Goal: Find specific page/section: Find specific page/section

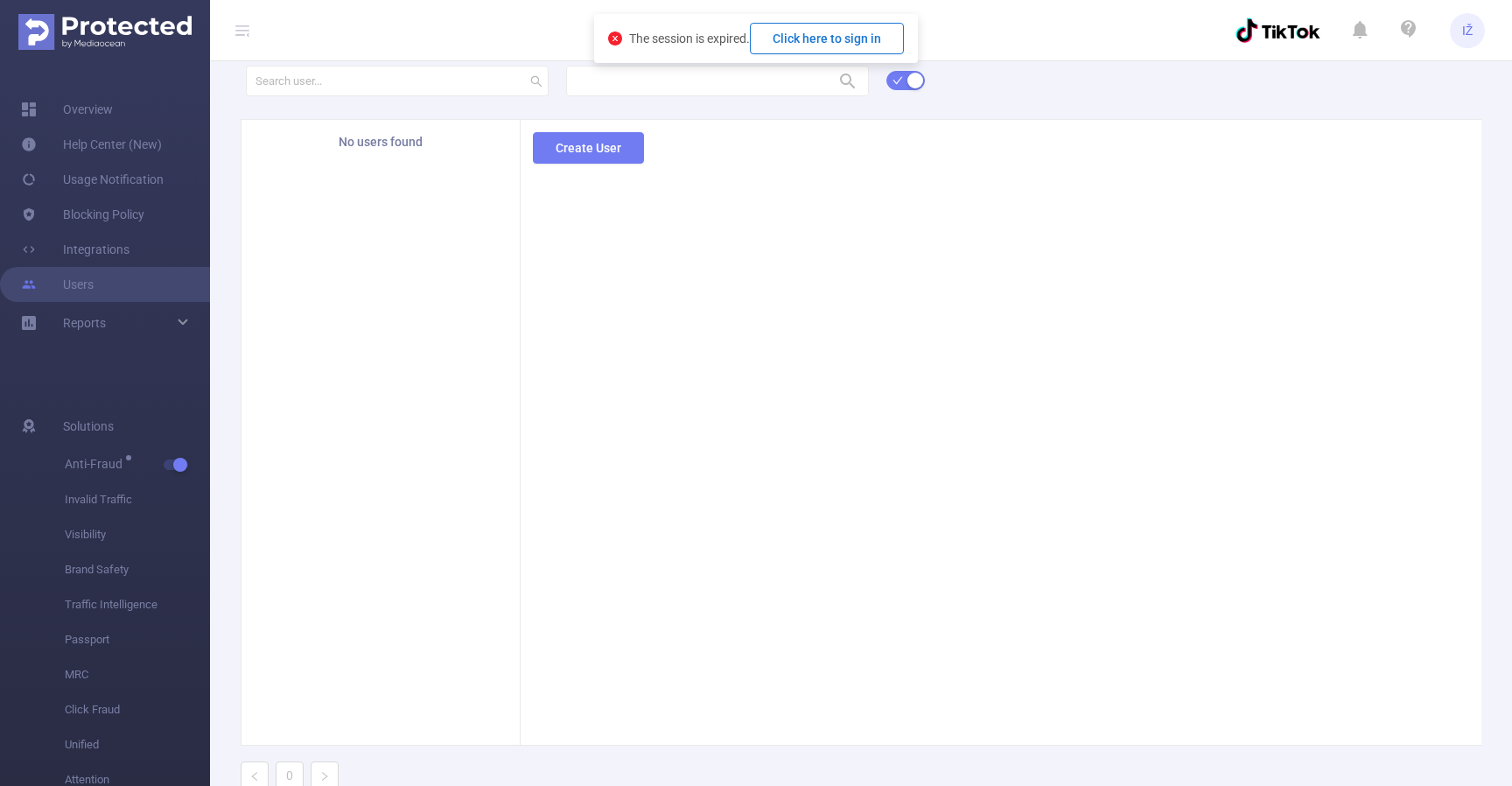
drag, startPoint x: 826, startPoint y: 19, endPoint x: 825, endPoint y: 32, distance: 13.0
click at [826, 19] on div "The session is expired. Click here to sign in" at bounding box center [756, 39] width 324 height 49
click at [822, 47] on button "Click here to sign in" at bounding box center [827, 38] width 154 height 31
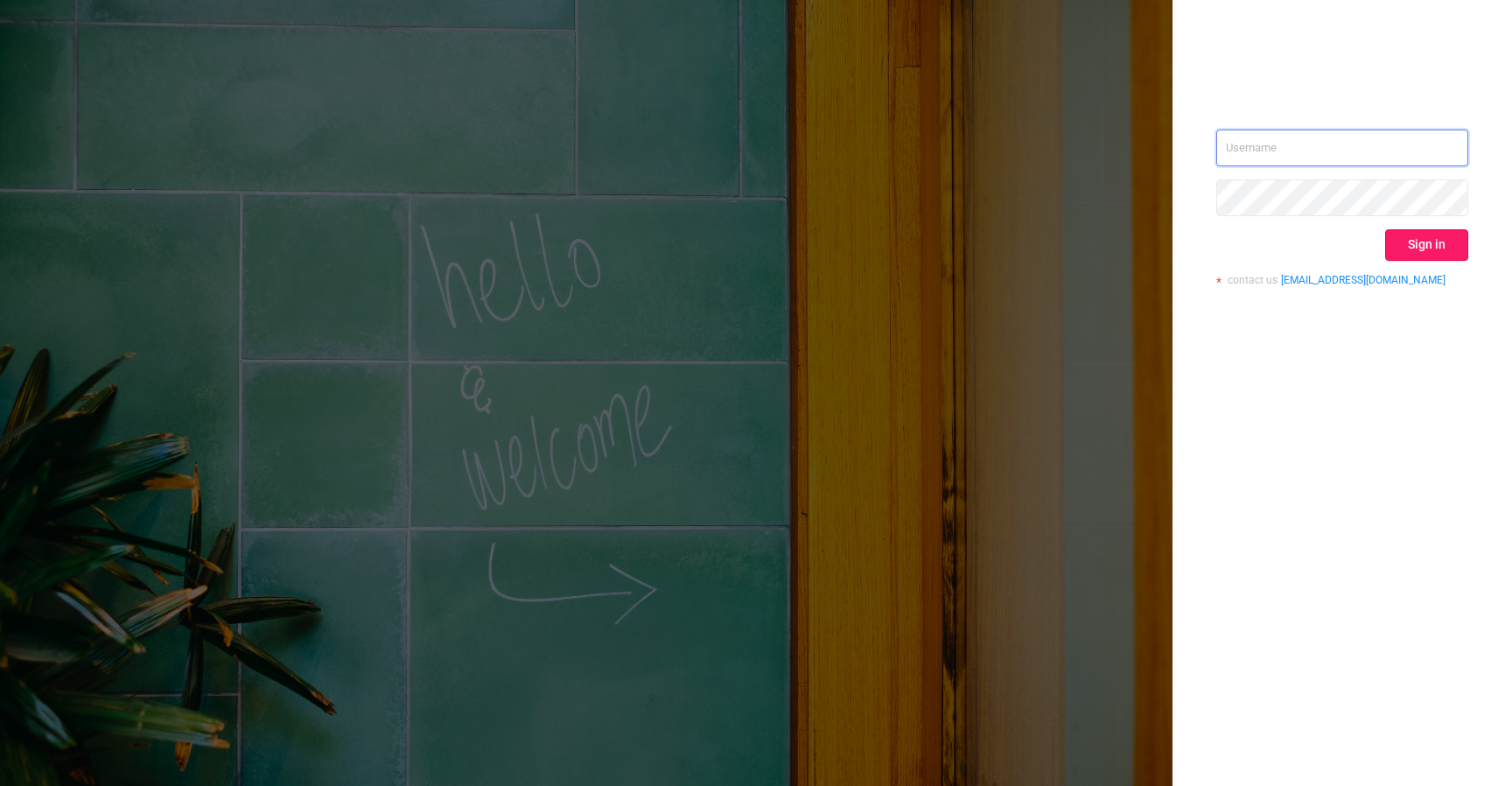
type input "[EMAIL_ADDRESS][DOMAIN_NAME]"
click at [1414, 253] on button "Sign in" at bounding box center [1428, 245] width 84 height 31
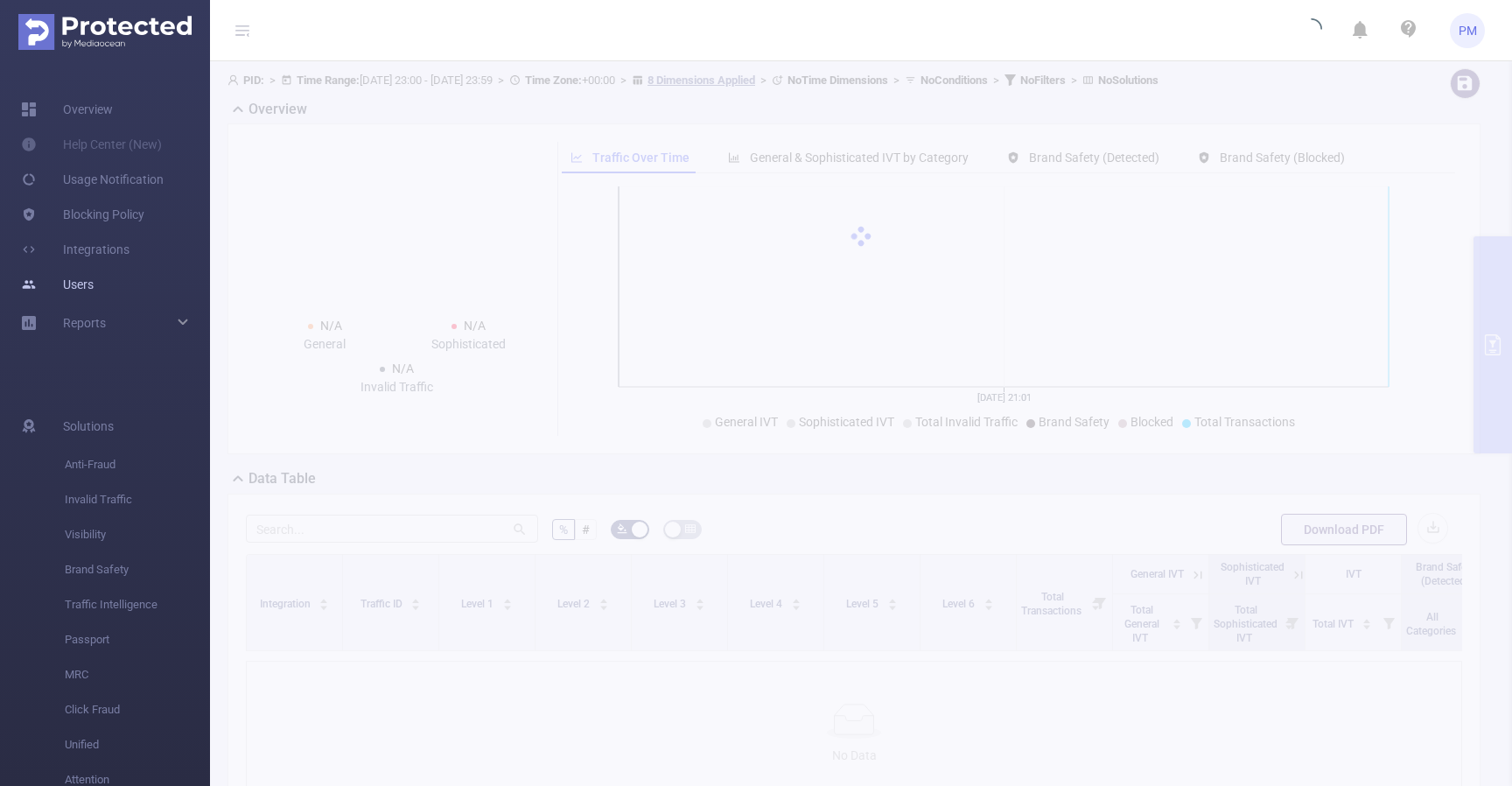
click at [70, 294] on link "Users" at bounding box center [57, 284] width 73 height 35
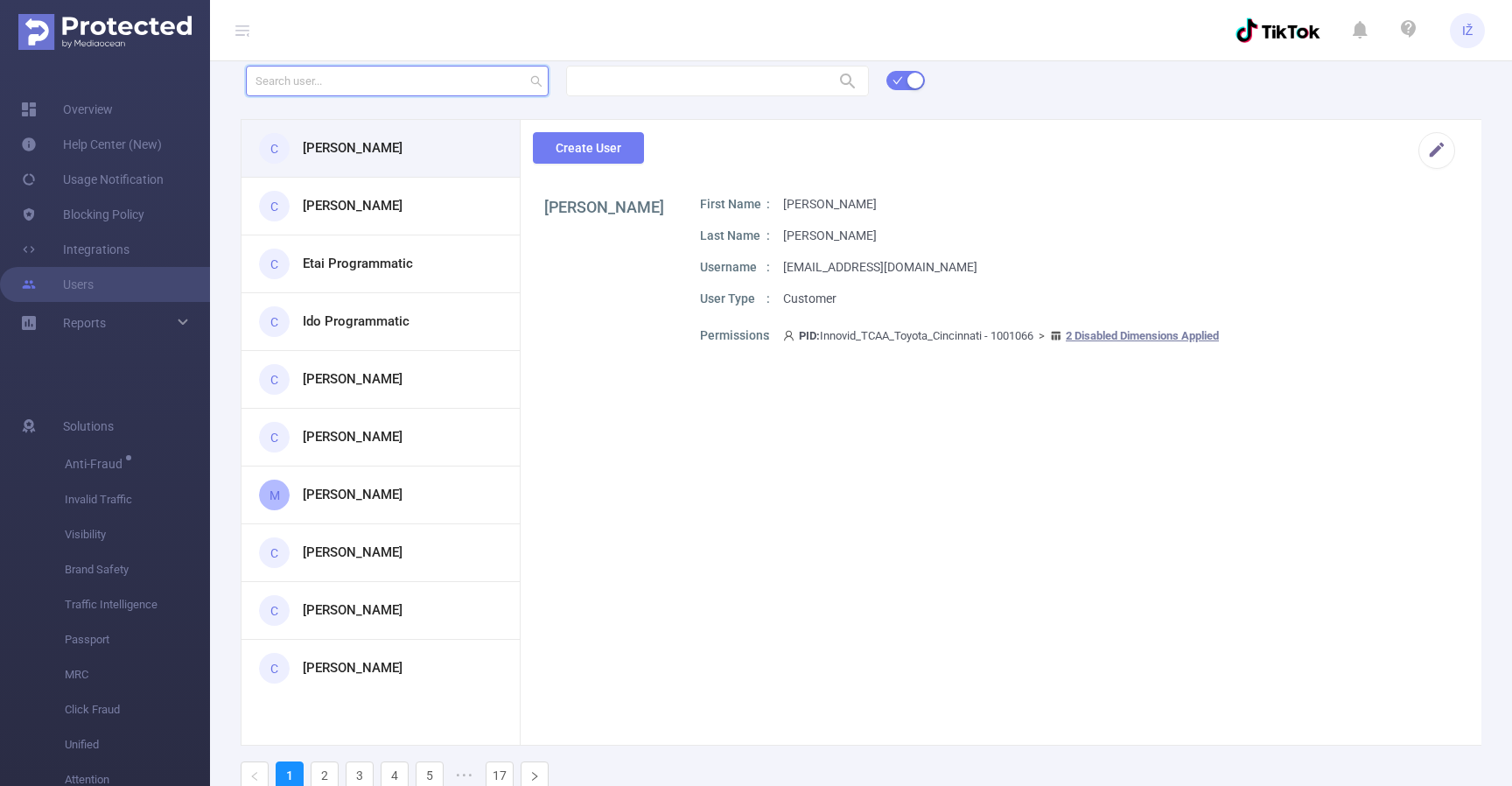
click at [413, 89] on input "text" at bounding box center [397, 81] width 303 height 30
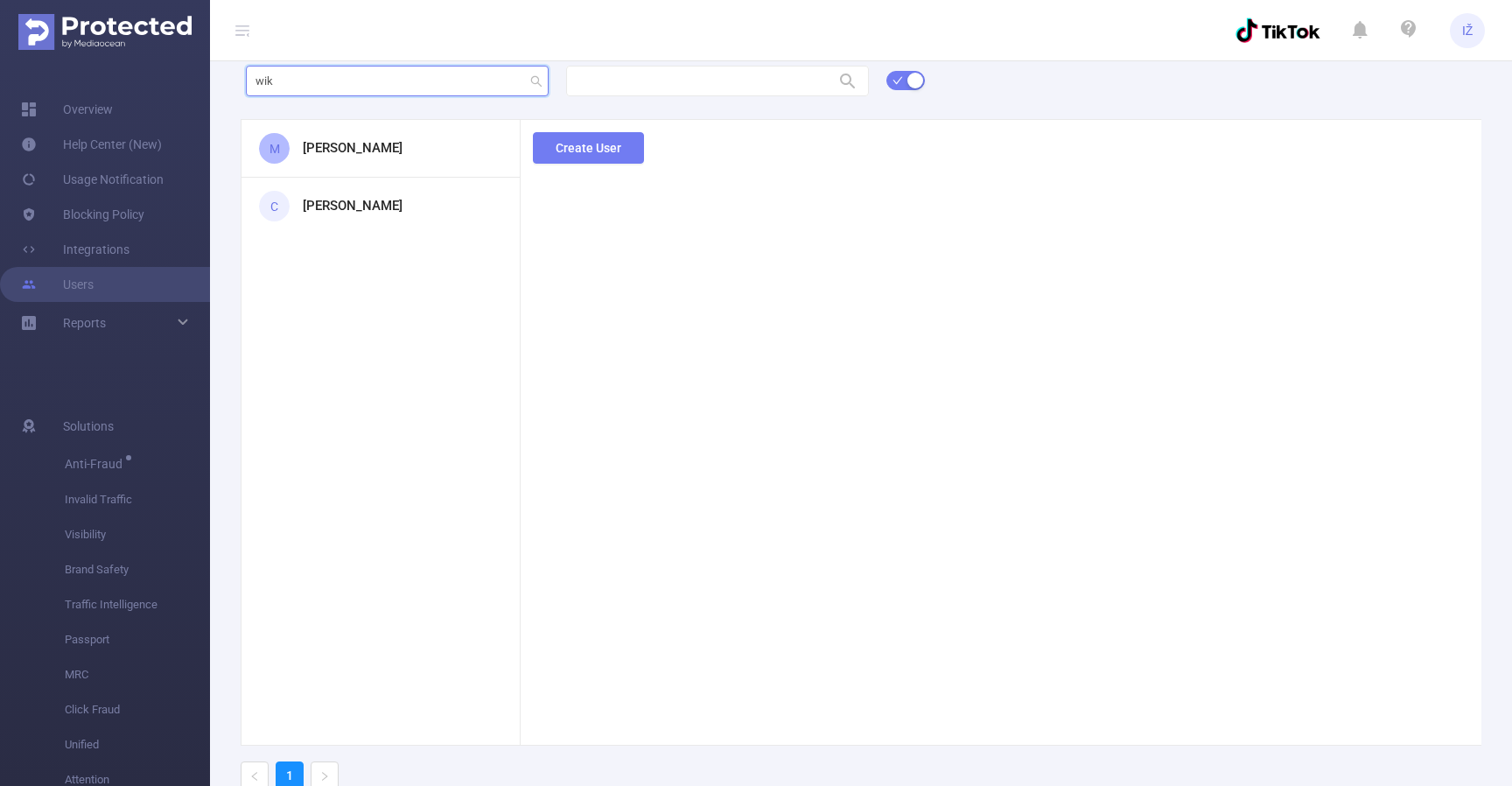
type input "wik"
click at [377, 151] on h3 "[PERSON_NAME]" at bounding box center [352, 148] width 100 height 20
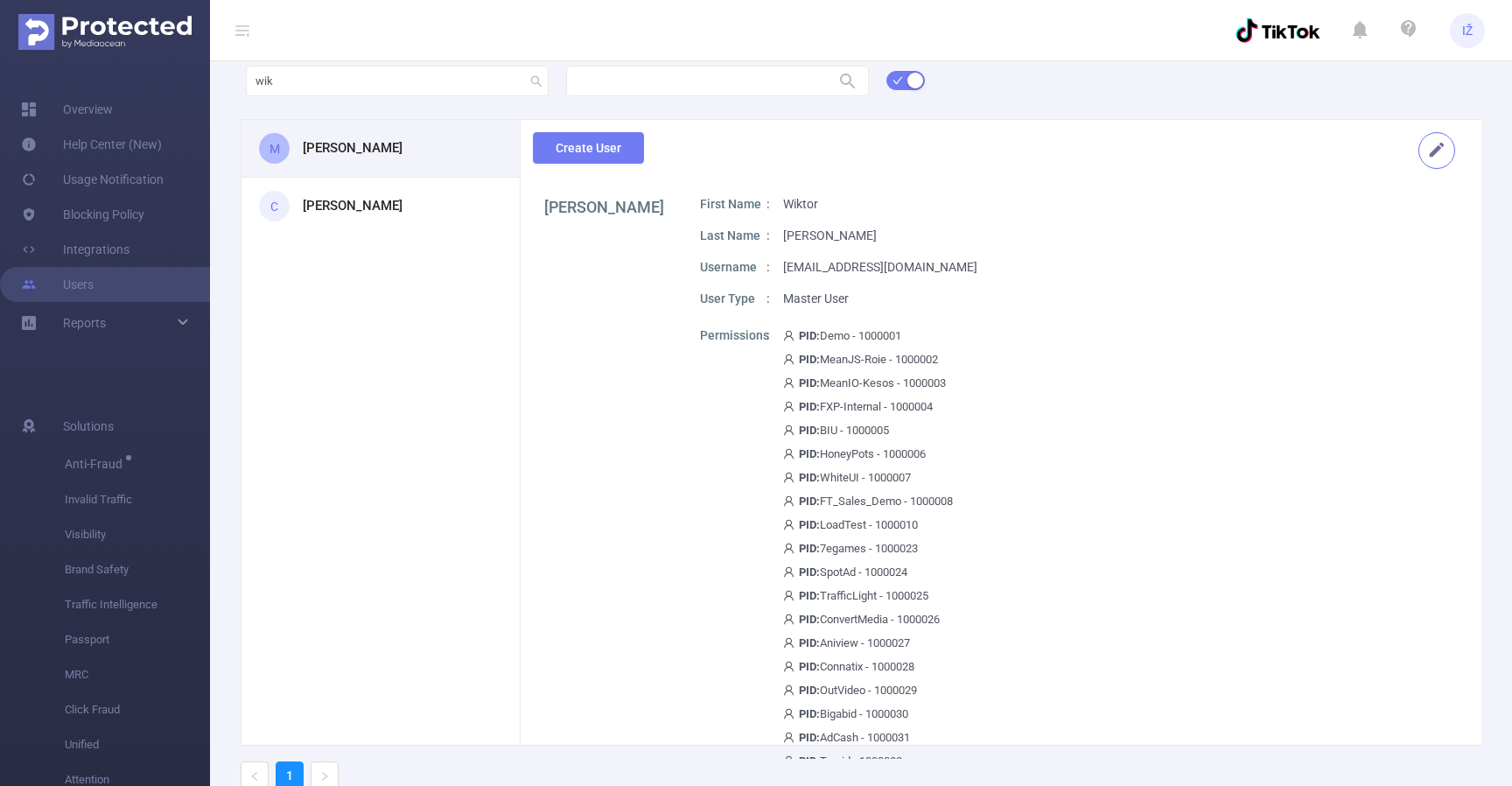
click at [1422, 152] on button "button" at bounding box center [1437, 150] width 37 height 37
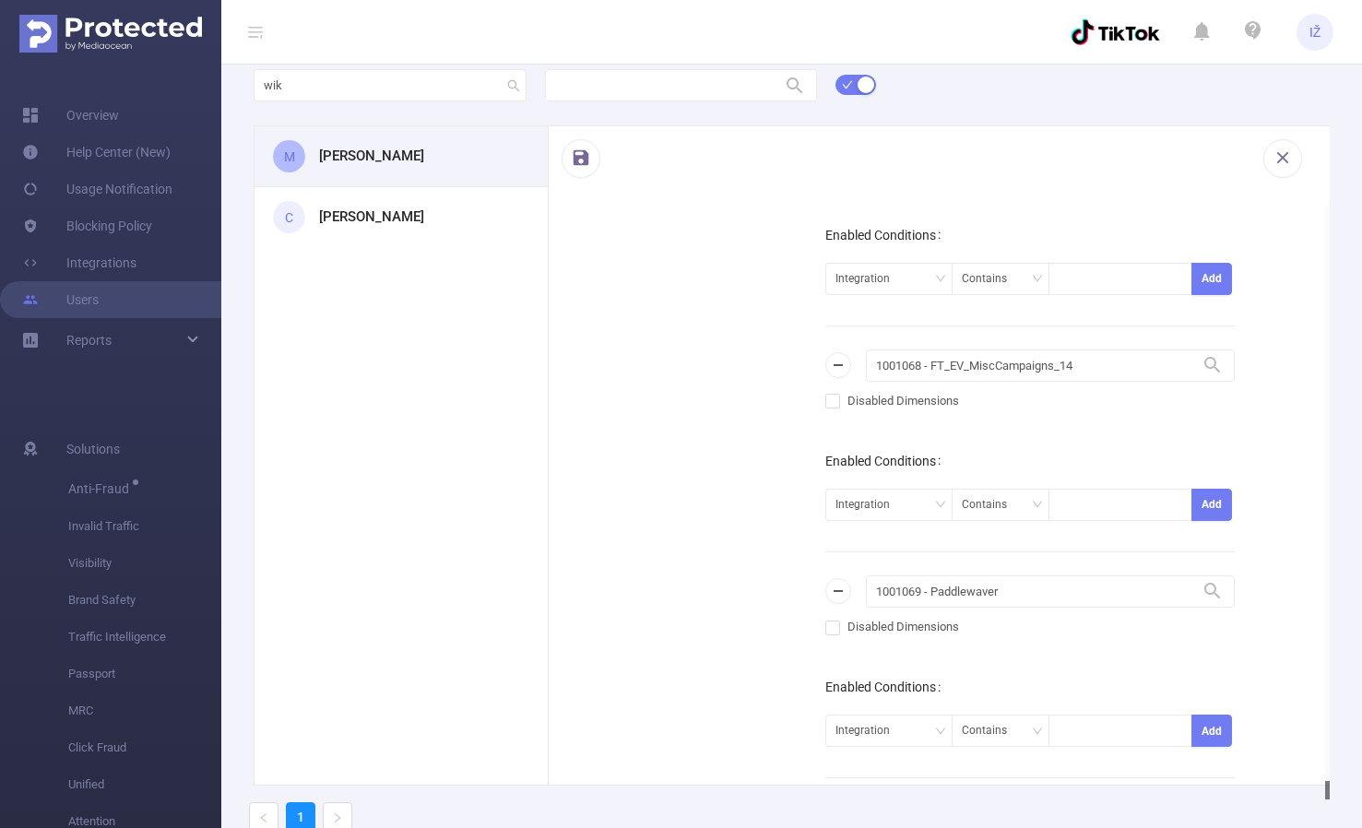
drag, startPoint x: 1313, startPoint y: 446, endPoint x: 988, endPoint y: 405, distance: 327.2
click at [1295, 827] on html "IŽ Overview Help Center (New) Usage Notification Blocking Policy Integrations U…" at bounding box center [681, 414] width 1362 height 828
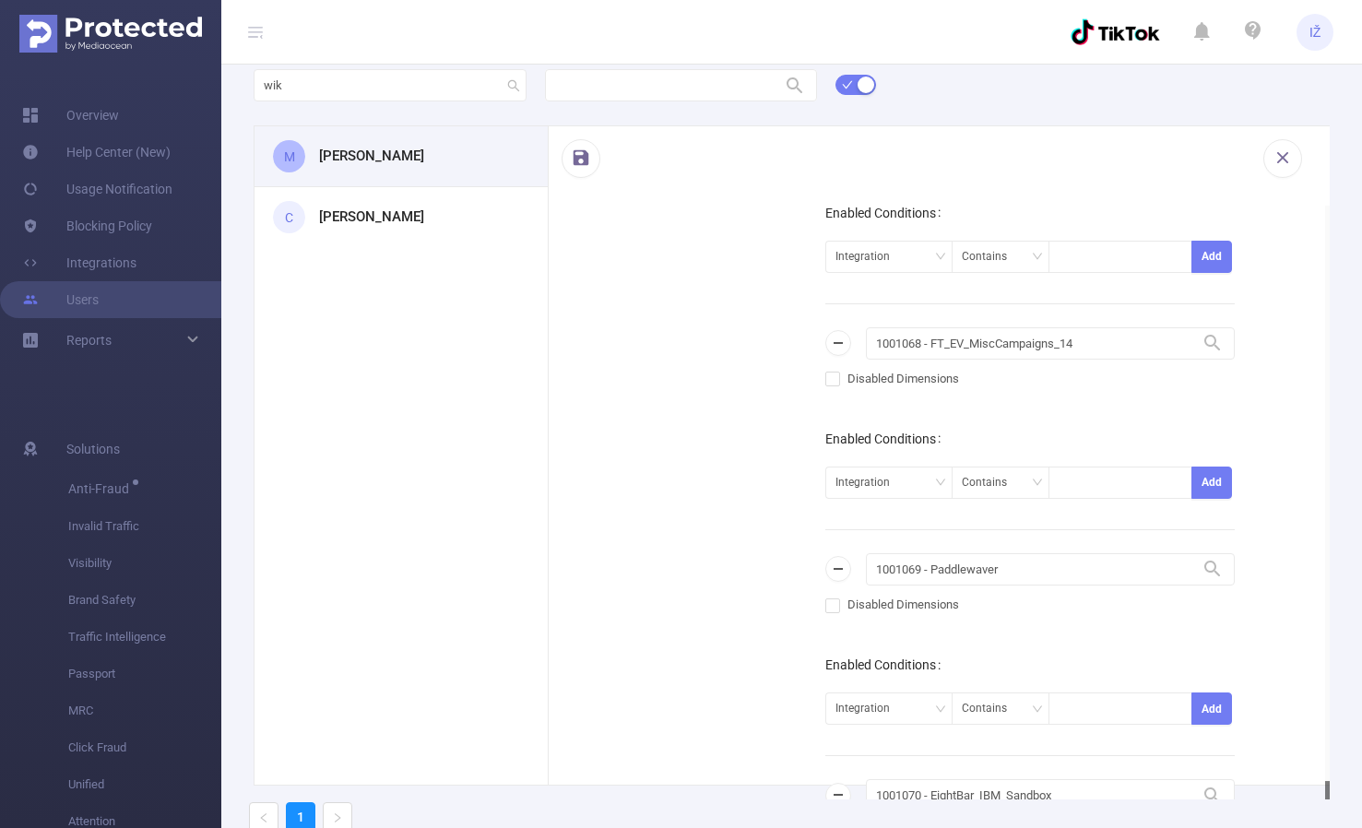
scroll to position [97, 0]
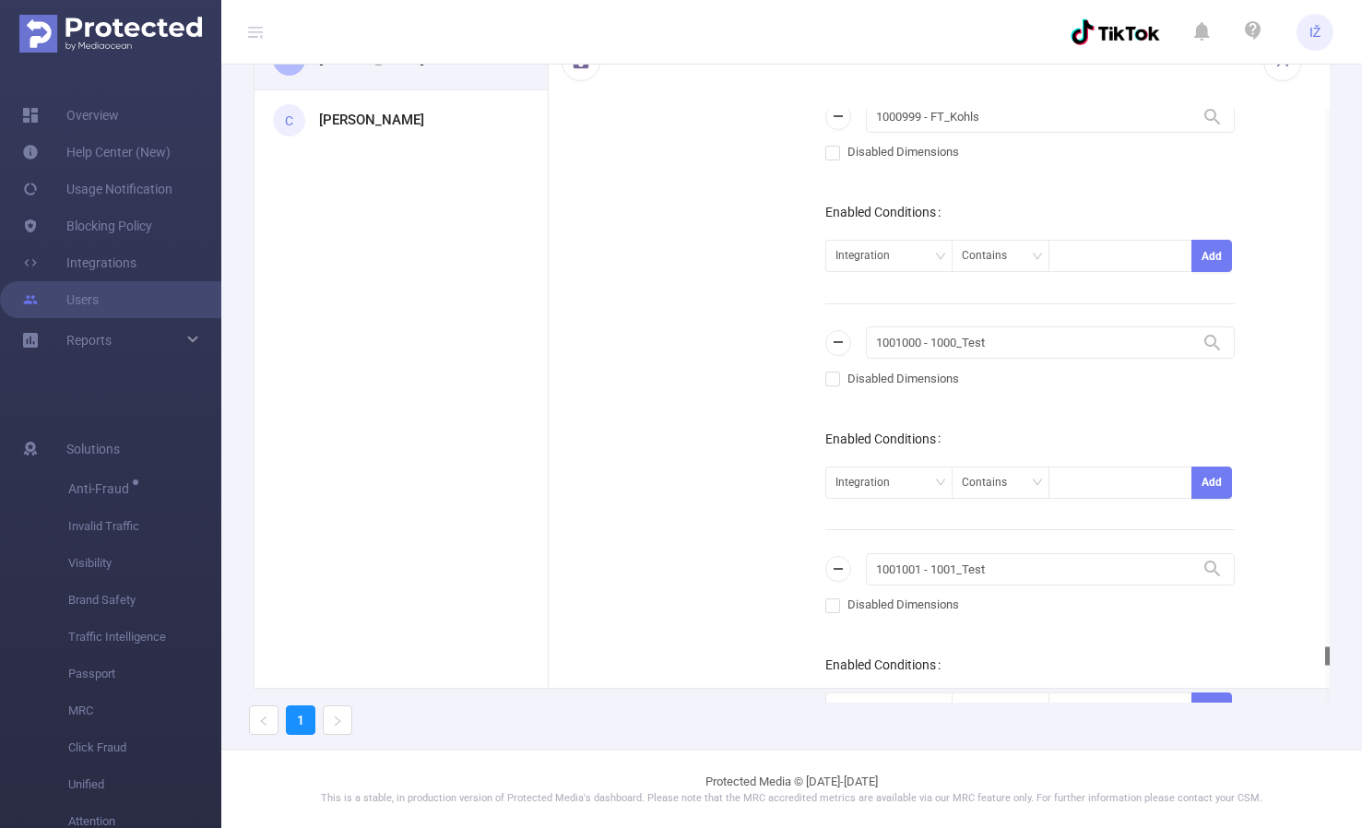
click at [1325, 652] on div at bounding box center [1327, 656] width 5 height 18
click at [1329, 133] on div "M [PERSON_NAME] C [PERSON_NAME] [PERSON_NAME] [PERSON_NAME][EMAIL_ADDRESS][DOMA…" at bounding box center [791, 360] width 1141 height 662
click at [1325, 164] on div "M [PERSON_NAME] C [PERSON_NAME] [PERSON_NAME] [PERSON_NAME][EMAIL_ADDRESS][DOMA…" at bounding box center [791, 360] width 1141 height 662
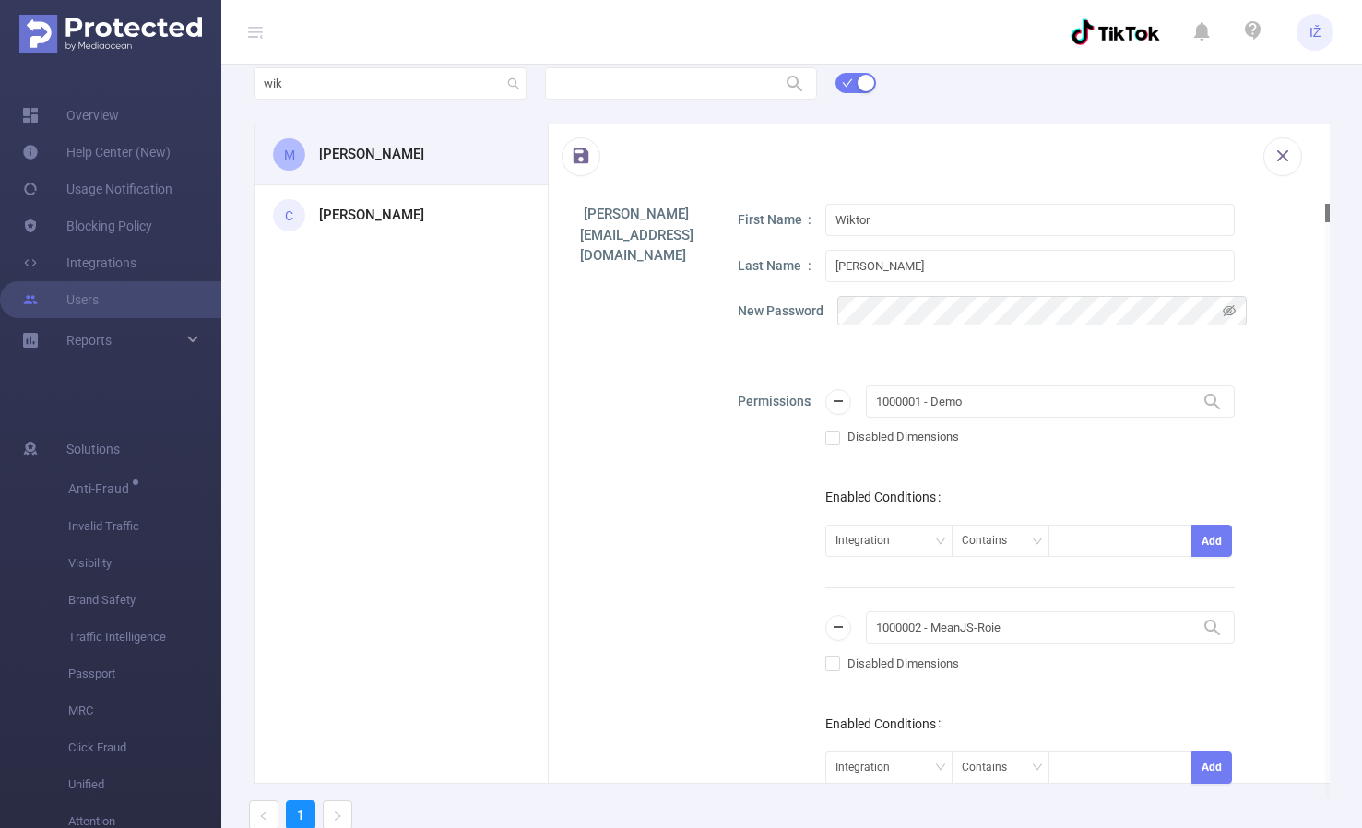
scroll to position [0, 0]
